Goal: Navigation & Orientation: Find specific page/section

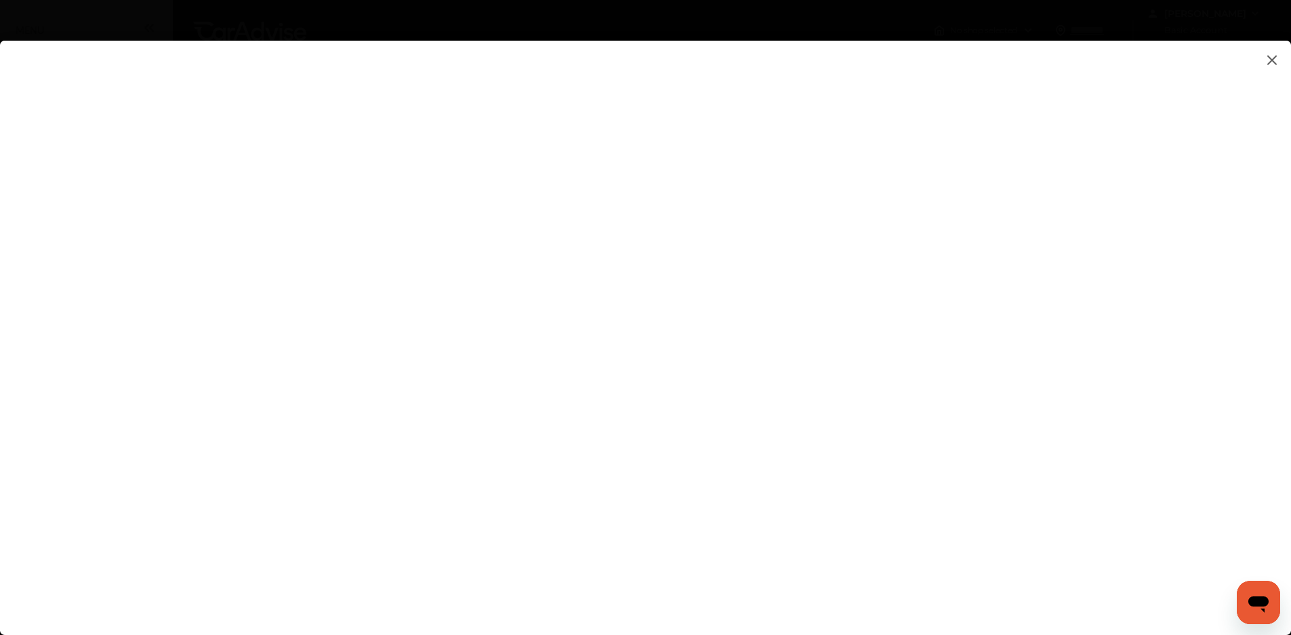
click at [581, 146] on flutter-view at bounding box center [645, 324] width 1291 height 567
click at [226, 79] on flutter-view at bounding box center [645, 324] width 1291 height 567
click at [853, 348] on flutter-view at bounding box center [645, 324] width 1291 height 567
click at [865, 403] on flutter-view "**********" at bounding box center [645, 324] width 1291 height 567
type input "**********"
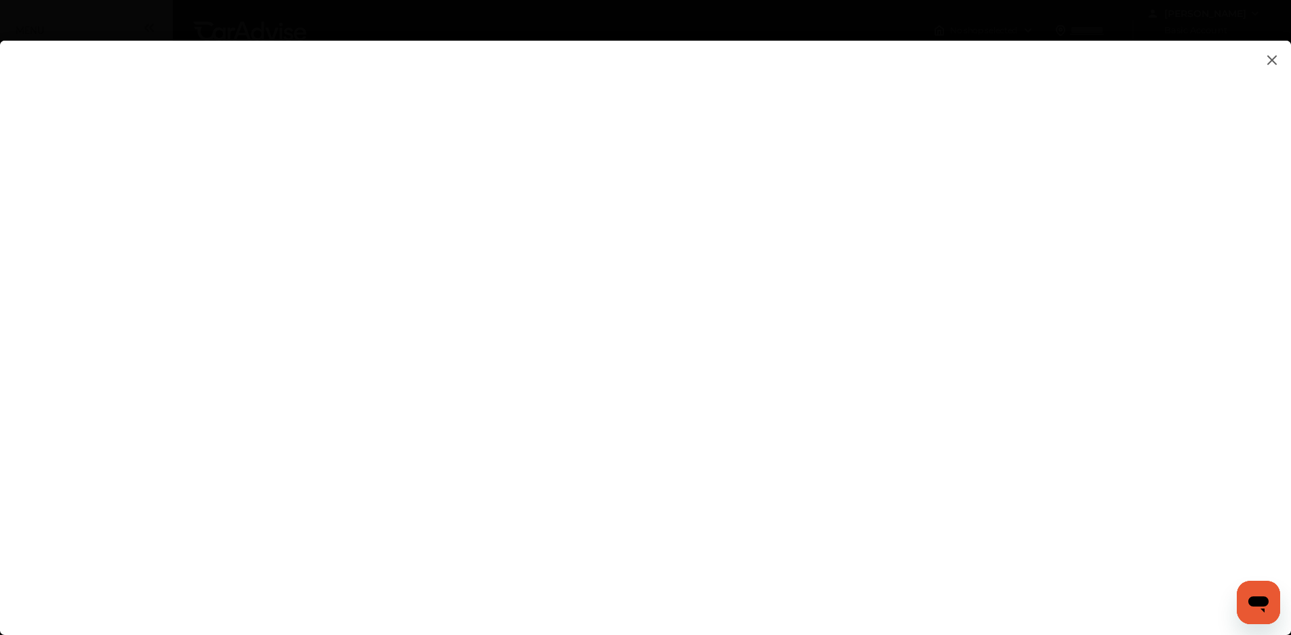
click at [1108, 291] on flutter-view "**********" at bounding box center [645, 324] width 1291 height 567
click at [1039, 360] on flutter-view at bounding box center [645, 324] width 1291 height 567
click at [1071, 362] on flutter-view at bounding box center [645, 324] width 1291 height 567
click at [852, 318] on flutter-view at bounding box center [645, 324] width 1291 height 567
type textarea "**********"
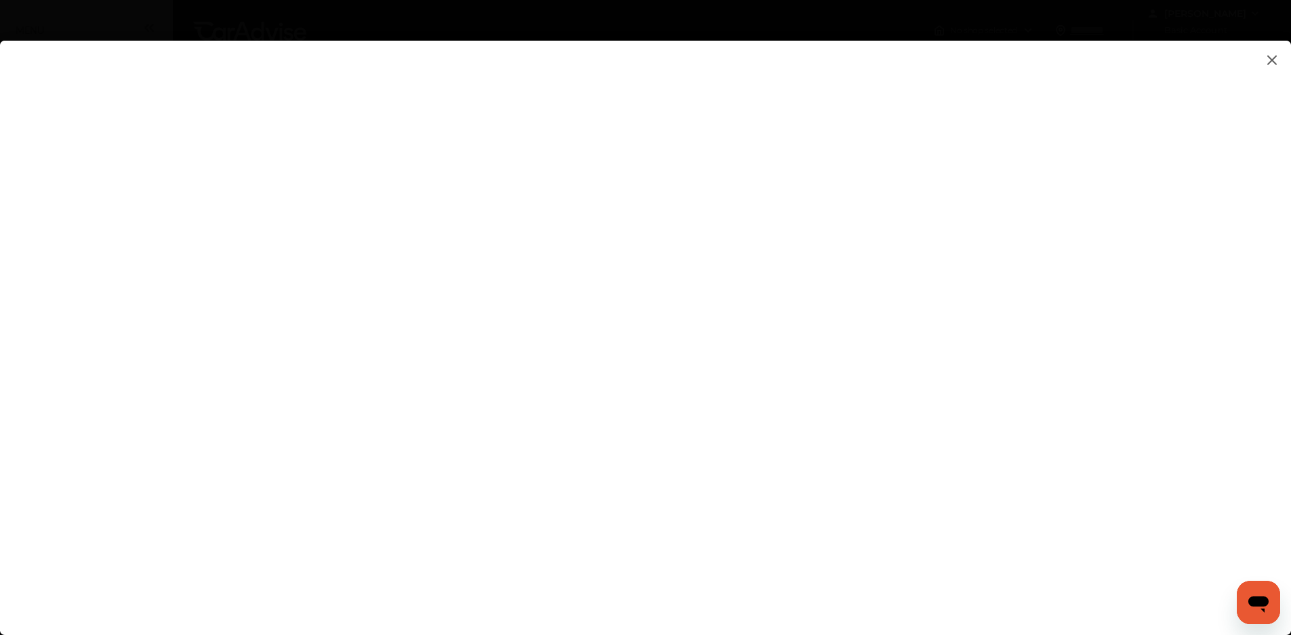
click at [858, 371] on flutter-view at bounding box center [645, 324] width 1291 height 567
click at [1086, 335] on flutter-view at bounding box center [645, 324] width 1291 height 567
click at [1064, 380] on flutter-view at bounding box center [645, 324] width 1291 height 567
click at [904, 188] on flutter-view at bounding box center [645, 324] width 1291 height 567
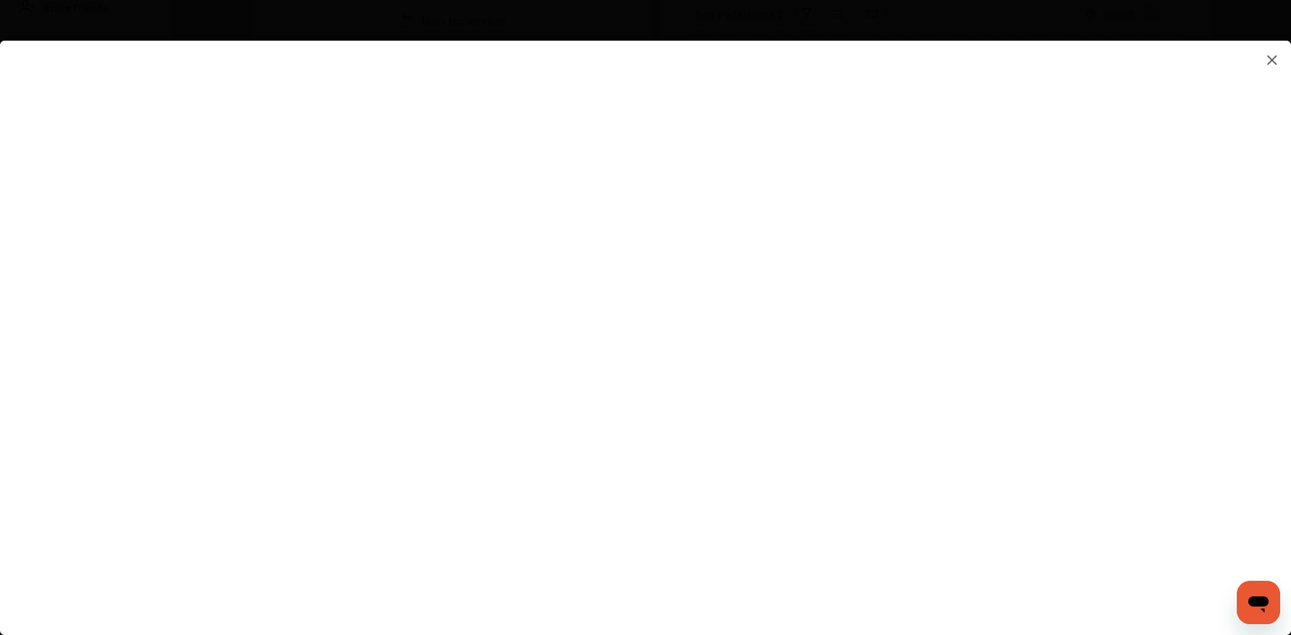
click at [654, 392] on flutter-view at bounding box center [645, 324] width 1291 height 567
click at [919, 266] on flutter-view at bounding box center [645, 324] width 1291 height 567
click at [900, 251] on input at bounding box center [913, 243] width 282 height 18
type input "*********"
click at [898, 318] on flutter-view "*********" at bounding box center [645, 324] width 1291 height 567
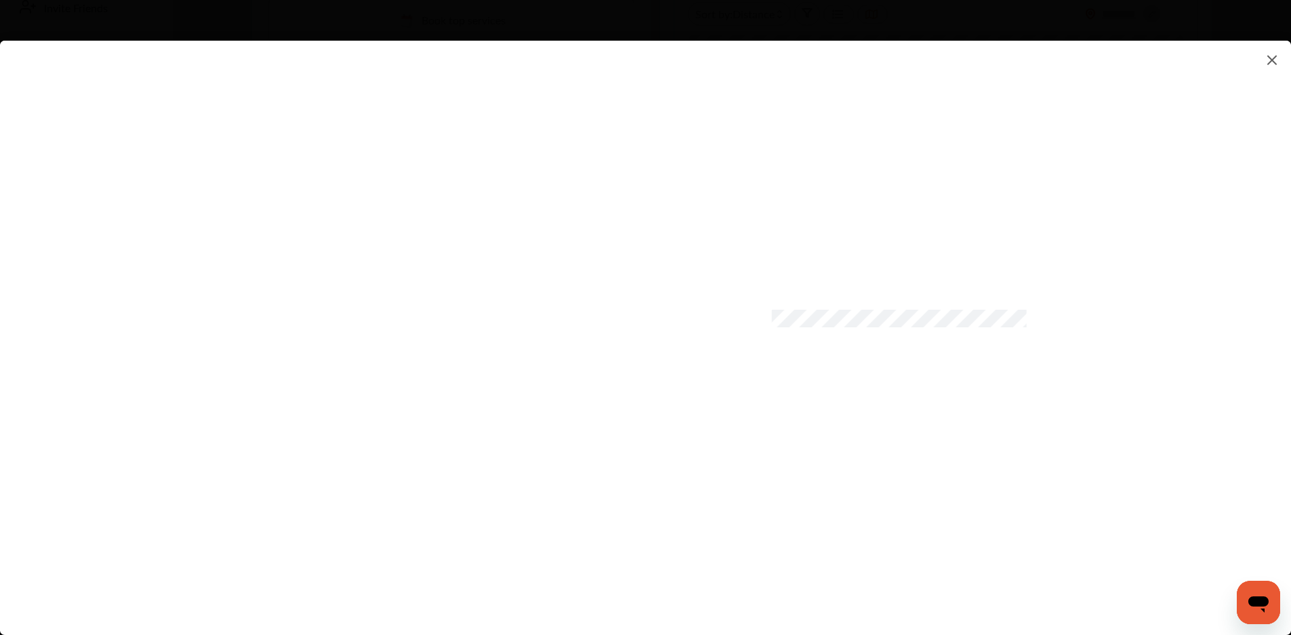
click at [907, 386] on flutter-view at bounding box center [645, 324] width 1291 height 567
click at [1108, 447] on flutter-view at bounding box center [645, 324] width 1291 height 567
click at [762, 556] on flutter-view at bounding box center [645, 324] width 1291 height 567
click at [1148, 344] on flutter-view at bounding box center [645, 324] width 1291 height 567
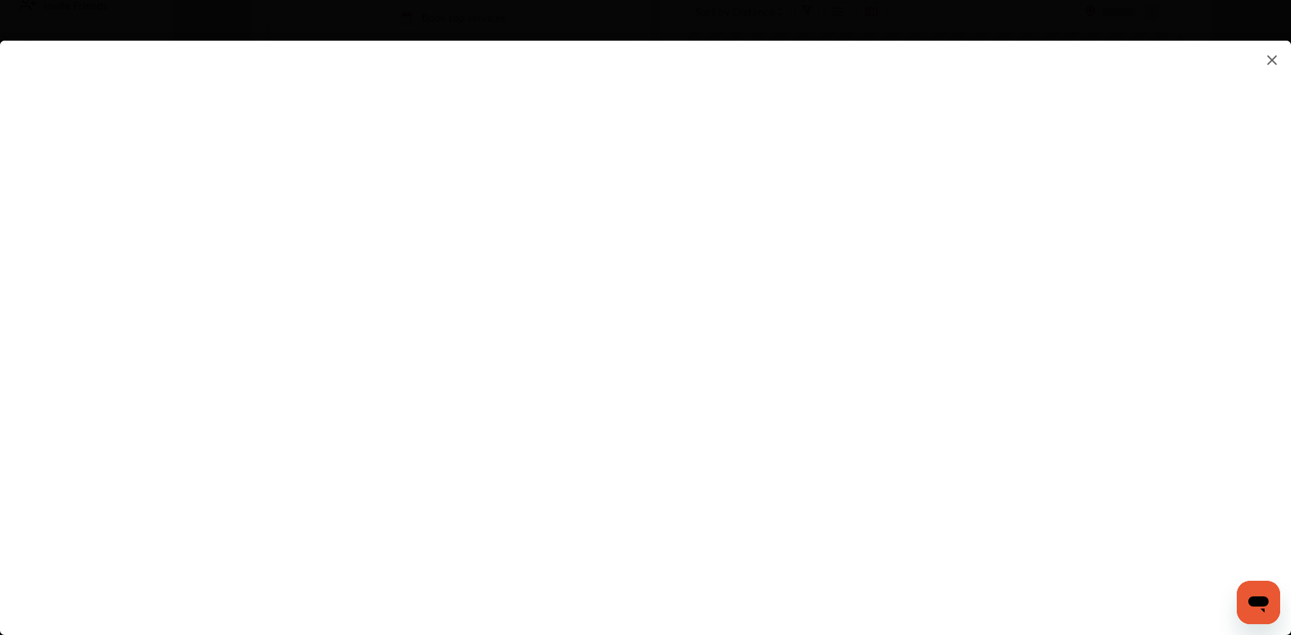
click at [1023, 558] on flutter-view at bounding box center [645, 324] width 1291 height 567
click at [1273, 60] on img at bounding box center [1272, 59] width 16 height 17
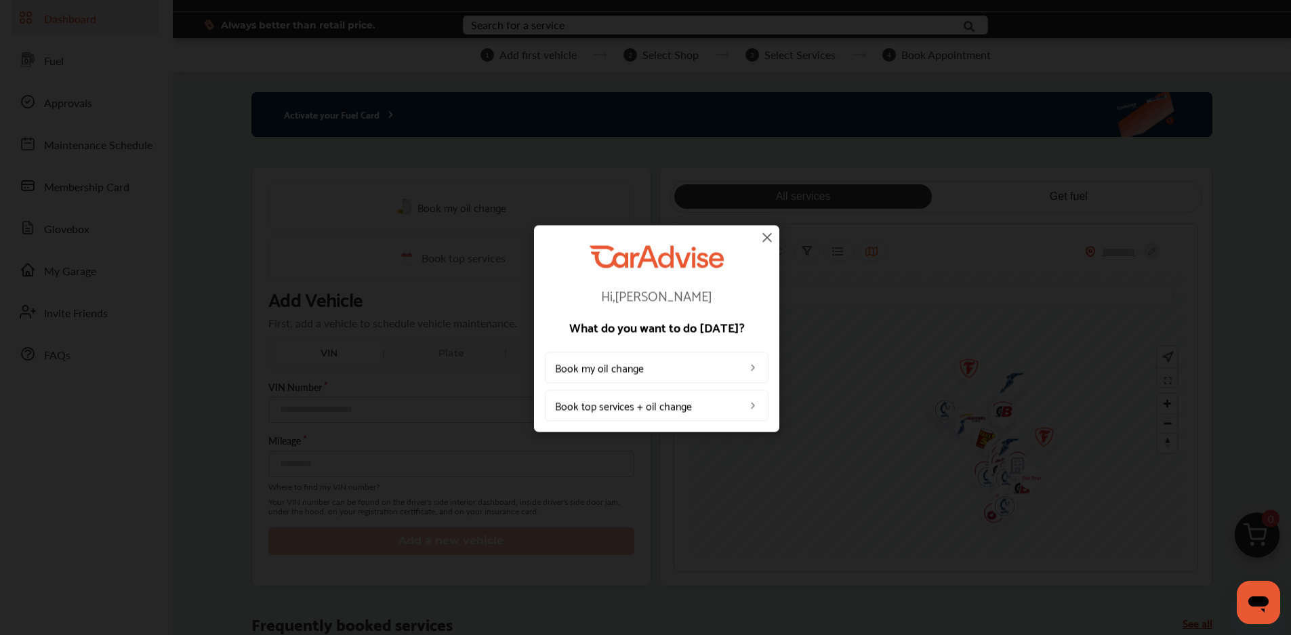
click at [766, 234] on img at bounding box center [767, 237] width 16 height 16
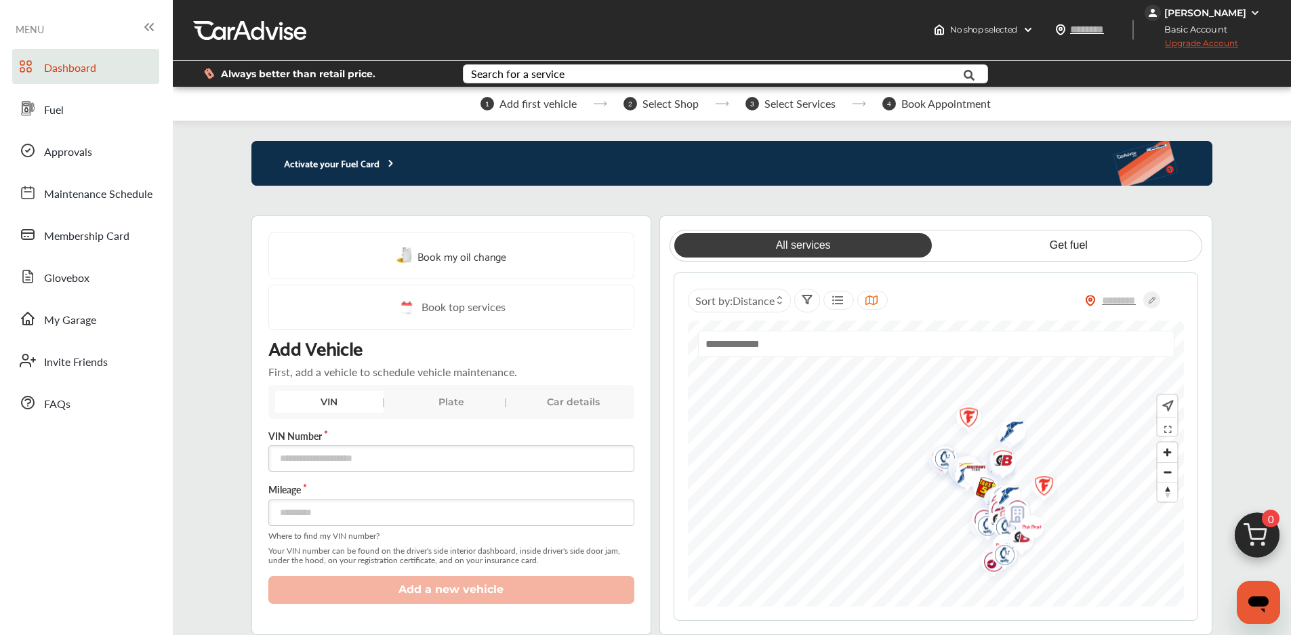
scroll to position [0, 0]
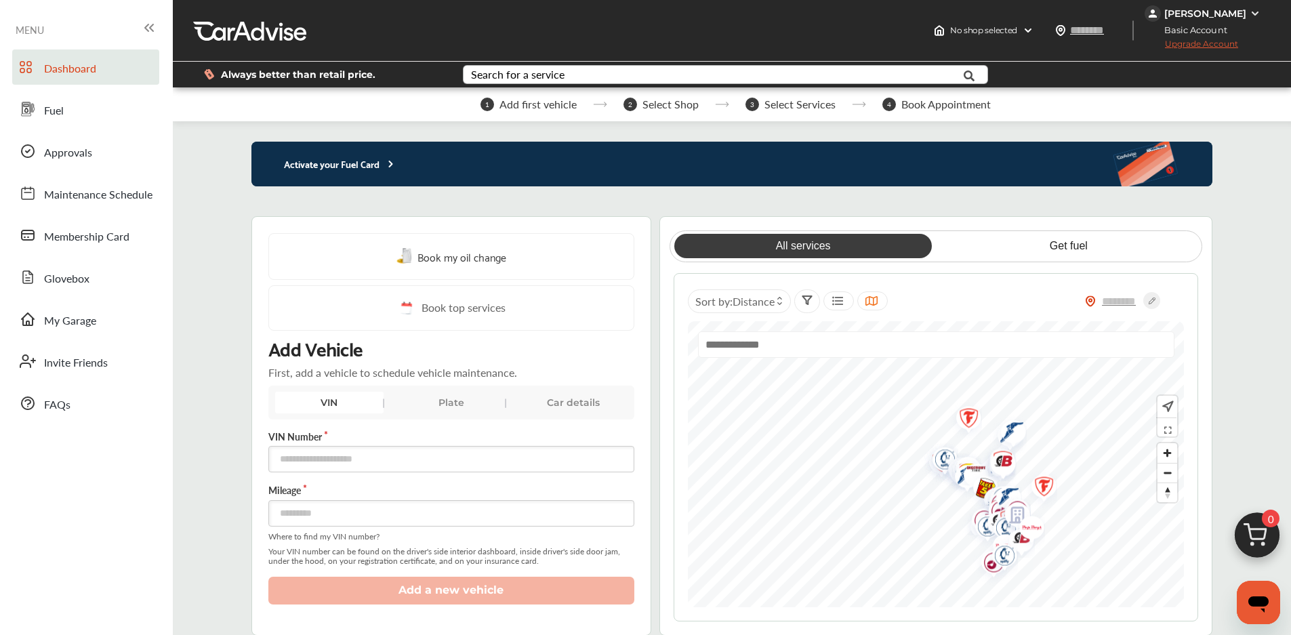
click at [550, 72] on div "Search for a service" at bounding box center [518, 74] width 94 height 11
click at [54, 109] on span "Fuel" at bounding box center [54, 111] width 20 height 18
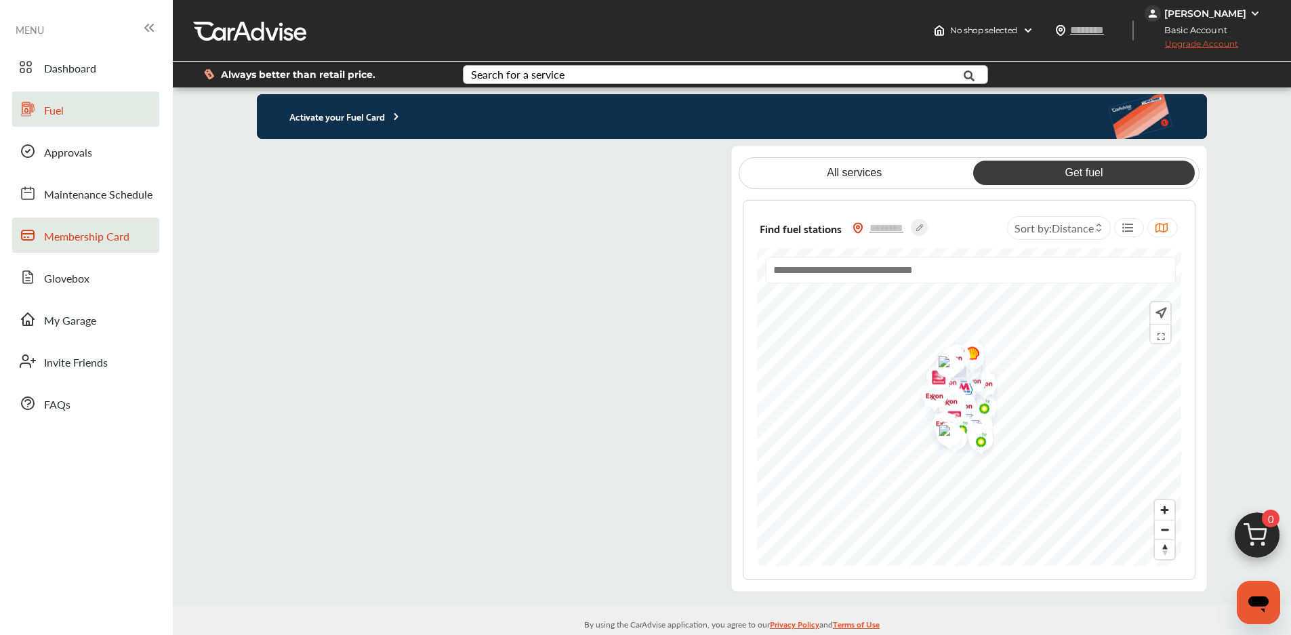
click at [89, 236] on span "Membership Card" at bounding box center [86, 237] width 85 height 18
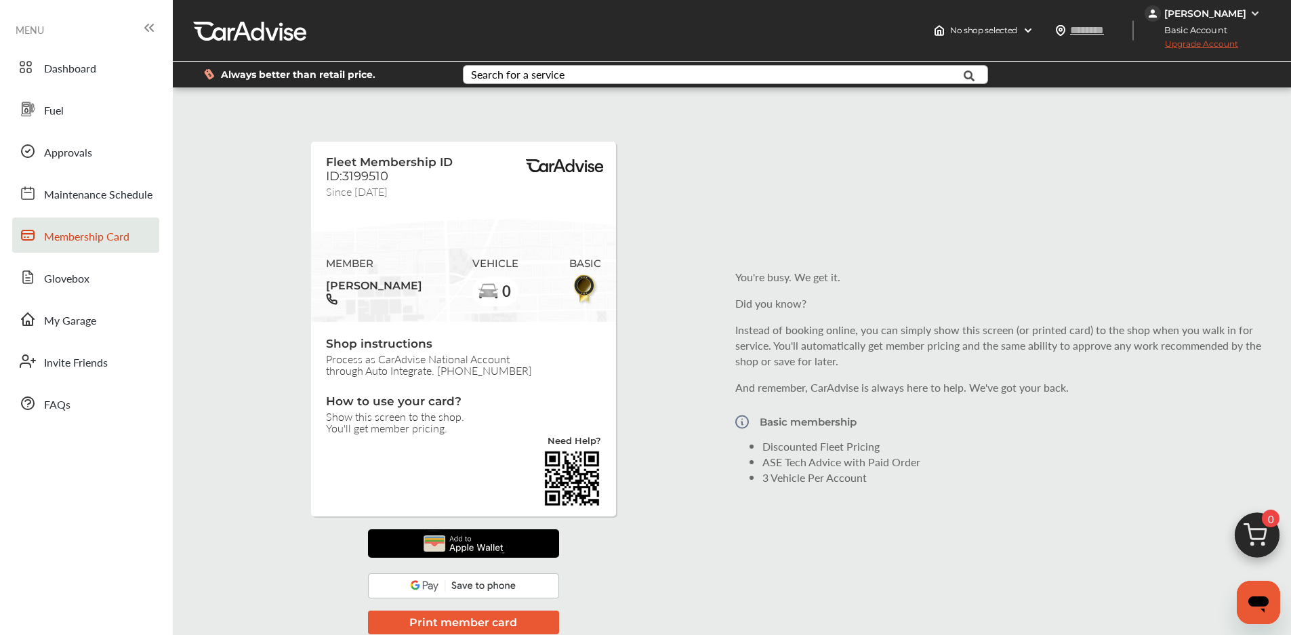
click at [689, 273] on div "Fleet Membership ID ID:3199510 Since [DATE] MEMBER [PERSON_NAME] VEHICLE 0 BASI…" at bounding box center [731, 377] width 1111 height 559
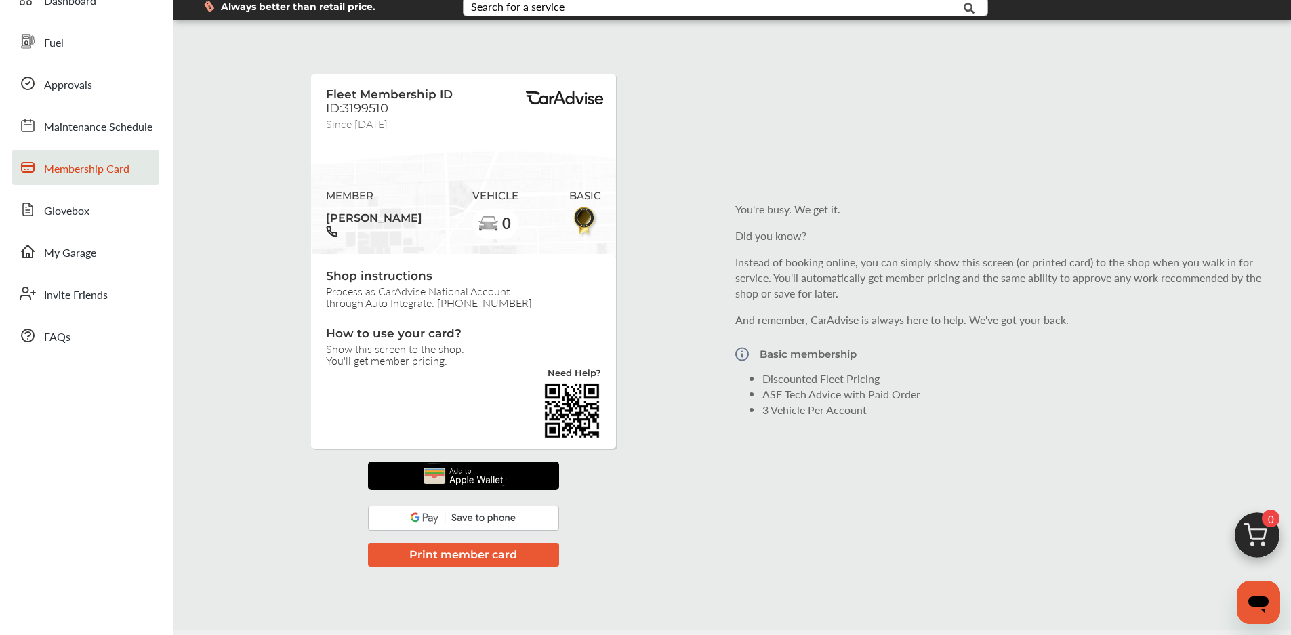
scroll to position [83, 0]
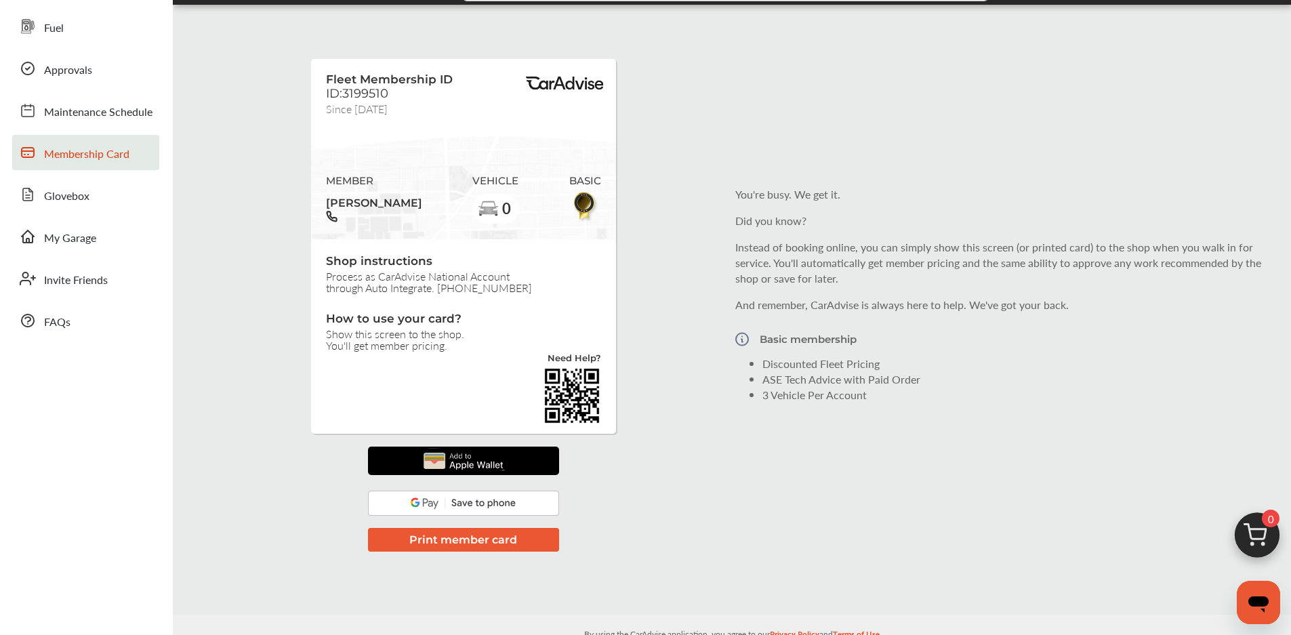
click at [508, 460] on img at bounding box center [462, 461] width 91 height 28
click at [753, 138] on div "Fleet Membership ID ID:3199510 Since [DATE] MEMBER [PERSON_NAME] VEHICLE 0 BASI…" at bounding box center [731, 294] width 1111 height 559
click at [99, 192] on link "Glovebox" at bounding box center [85, 194] width 147 height 35
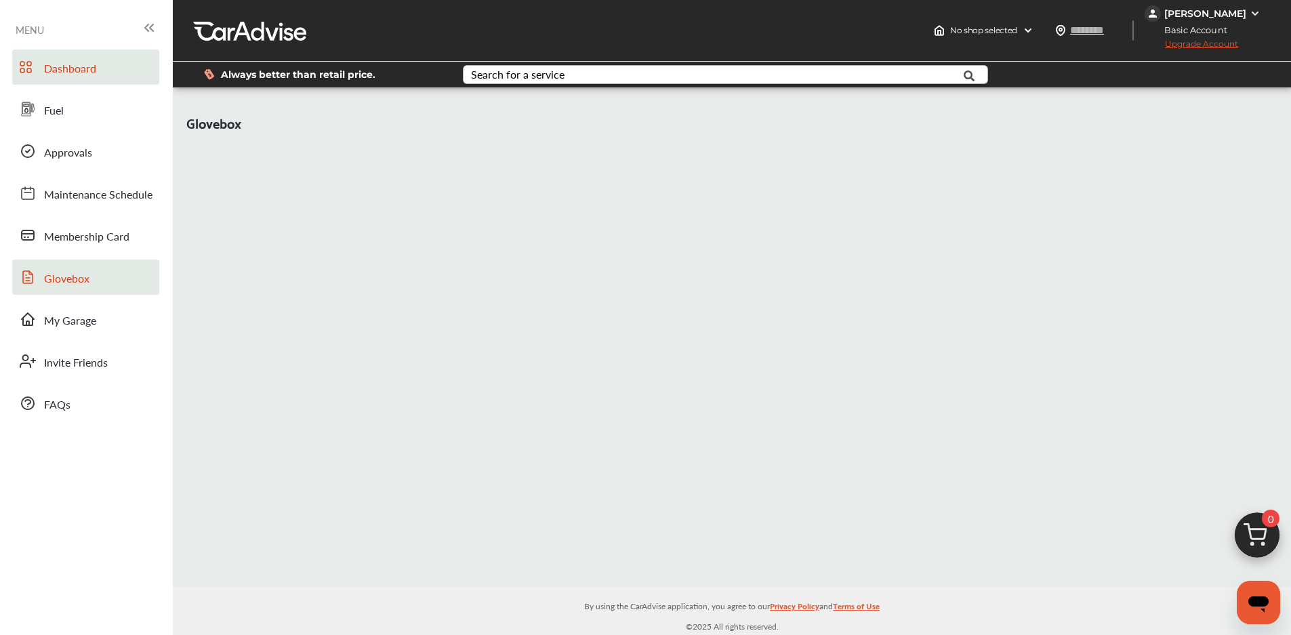
click at [95, 73] on span "Dashboard" at bounding box center [70, 69] width 52 height 18
